Goal: Navigation & Orientation: Understand site structure

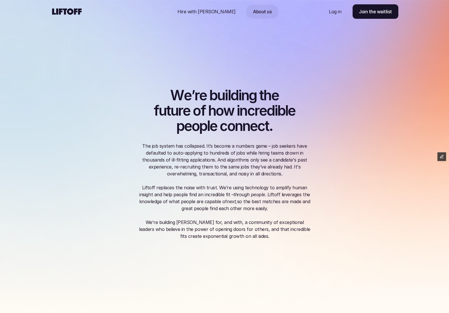
click at [200, 13] on p "Hire with [PERSON_NAME]" at bounding box center [206, 11] width 58 height 7
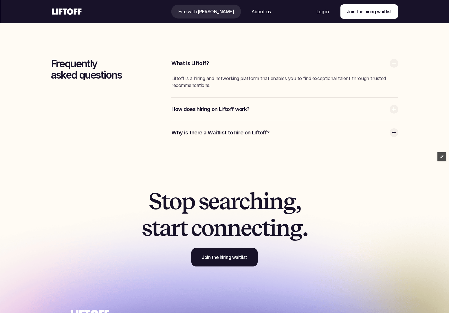
scroll to position [1830, 0]
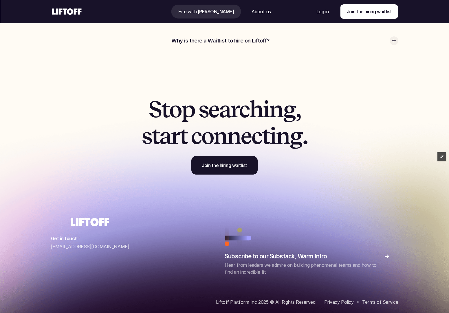
click at [251, 12] on p "About us" at bounding box center [260, 11] width 19 height 7
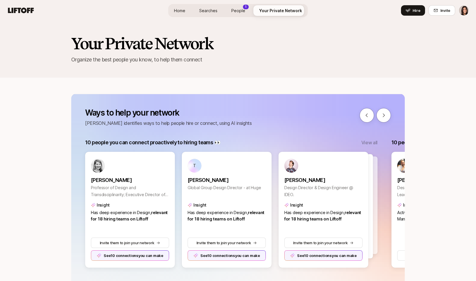
scroll to position [0, 886]
